Goal: Browse casually

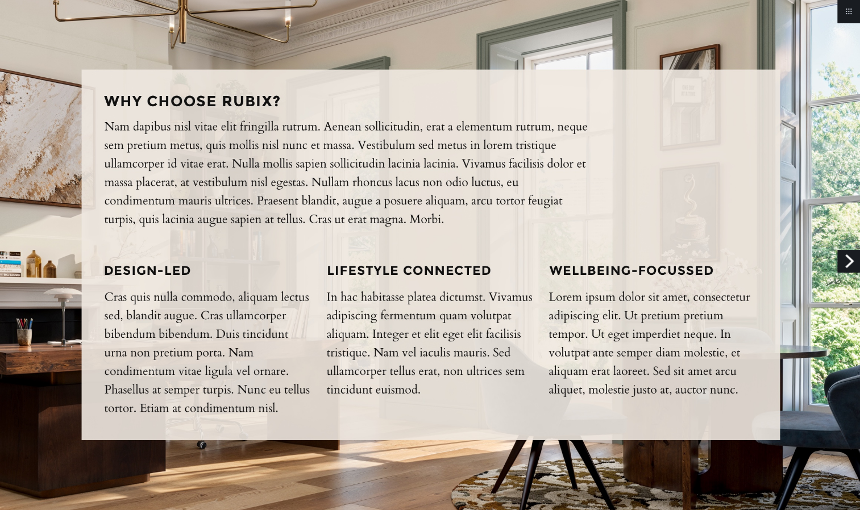
scroll to position [1252, 0]
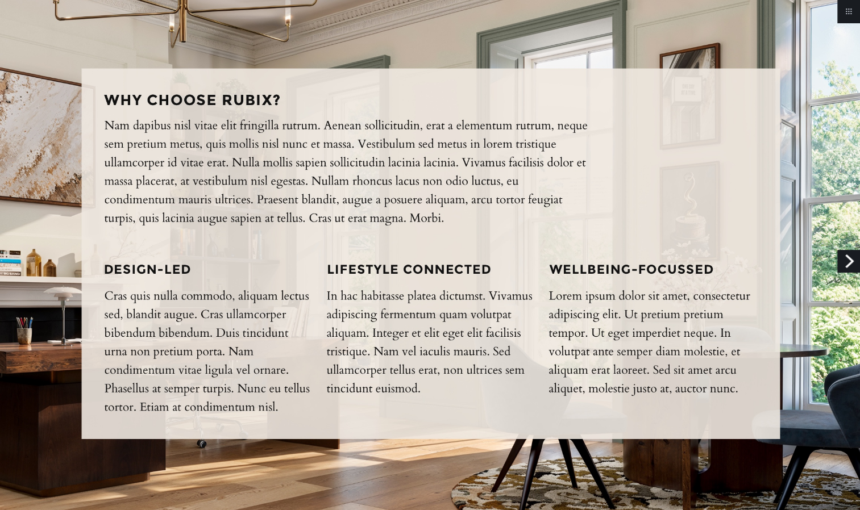
click at [65, 235] on img at bounding box center [430, 286] width 860 height 3076
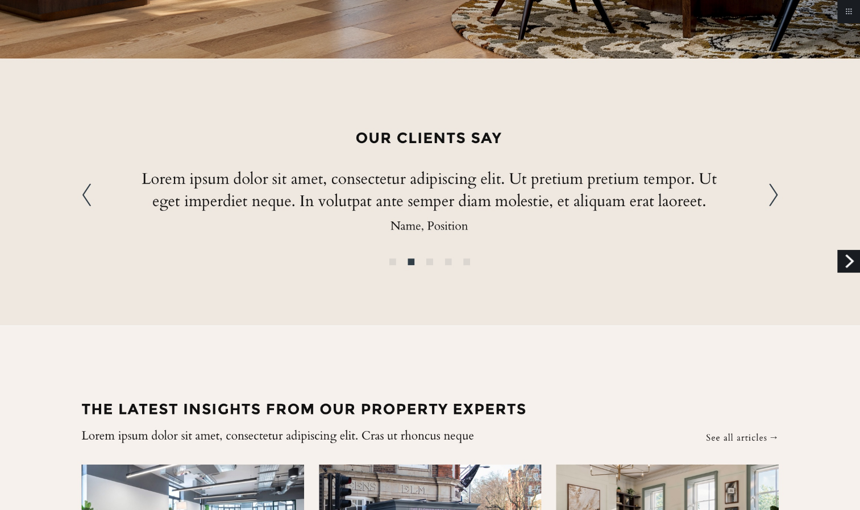
scroll to position [1732, 0]
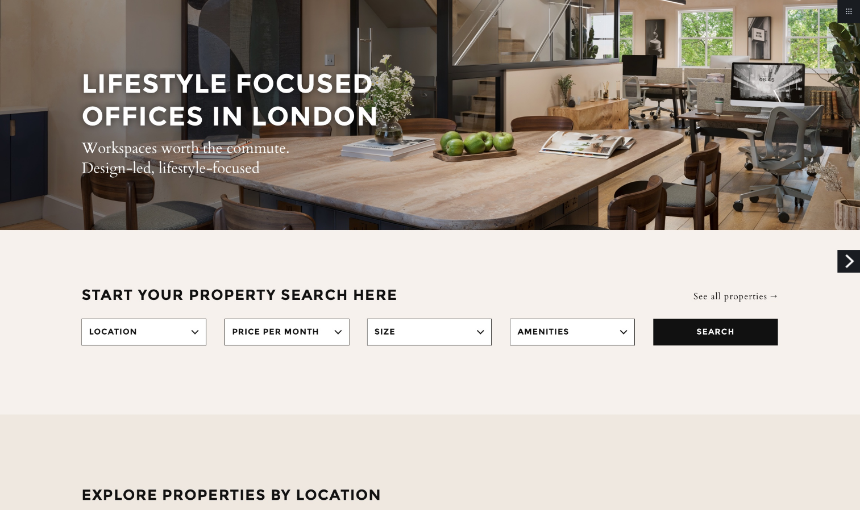
scroll to position [0, 0]
